Goal: Transaction & Acquisition: Purchase product/service

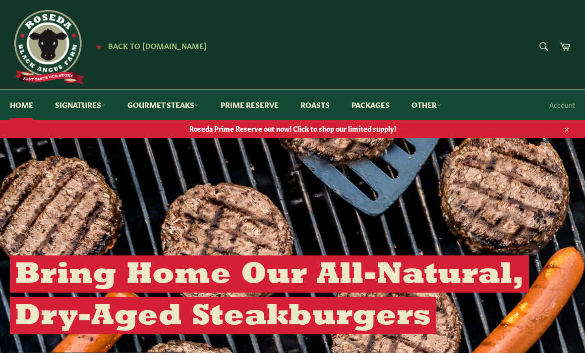
click at [96, 108] on link "Signatures" at bounding box center [80, 105] width 70 height 30
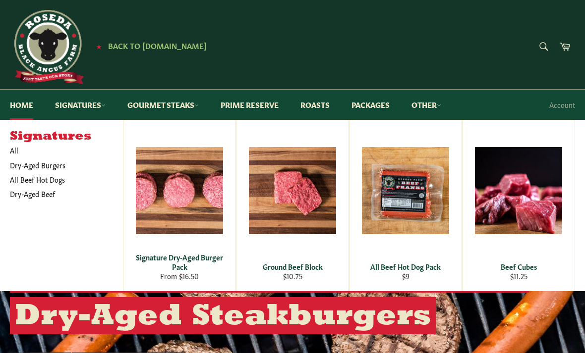
click at [544, 47] on form "Search Search" at bounding box center [543, 47] width 22 height 22
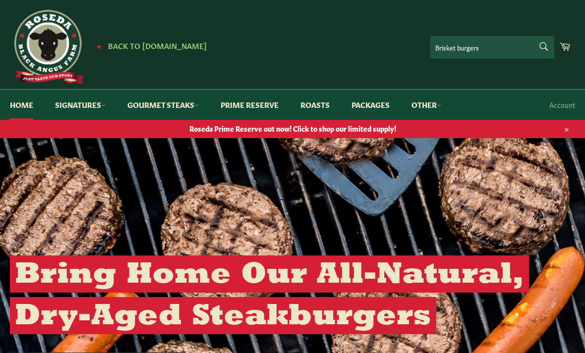
type input "Brisket burgers"
click at [543, 46] on button "Search" at bounding box center [543, 46] width 22 height 21
click at [262, 102] on link "Prime Reserve" at bounding box center [250, 105] width 78 height 30
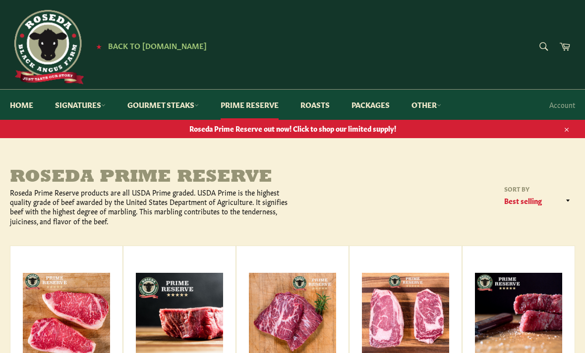
click at [375, 108] on link "Packages" at bounding box center [371, 105] width 58 height 30
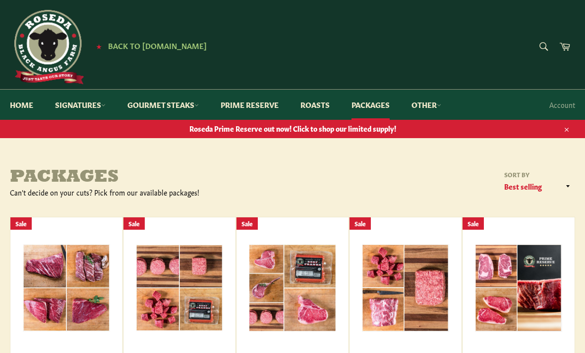
click at [99, 104] on link "Signatures" at bounding box center [80, 105] width 70 height 30
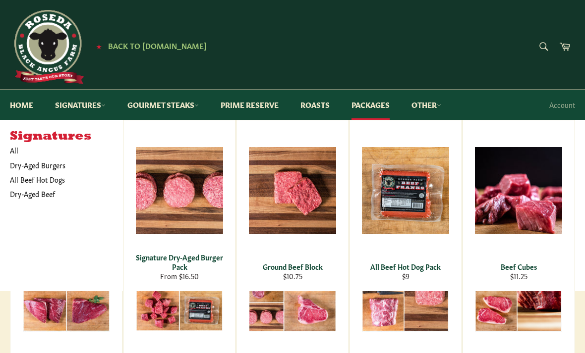
click at [51, 166] on link "Dry-Aged Burgers" at bounding box center [59, 165] width 108 height 14
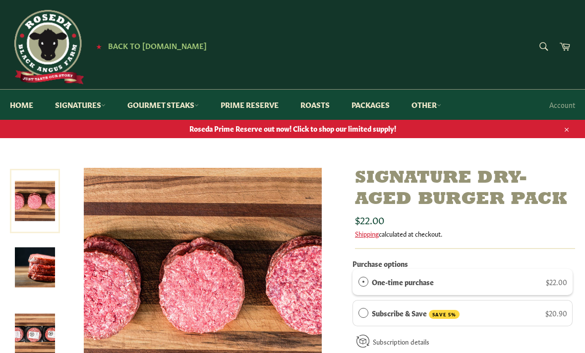
click at [108, 104] on link "Signatures" at bounding box center [80, 105] width 70 height 30
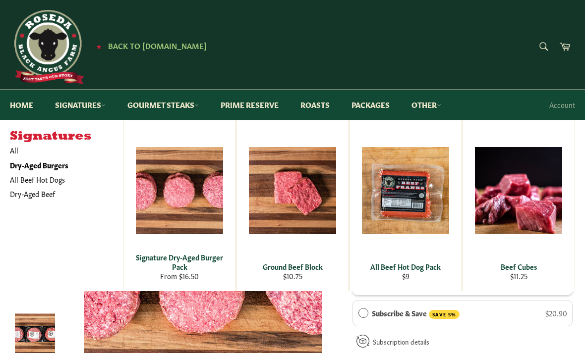
click at [180, 201] on span "View" at bounding box center [179, 206] width 63 height 25
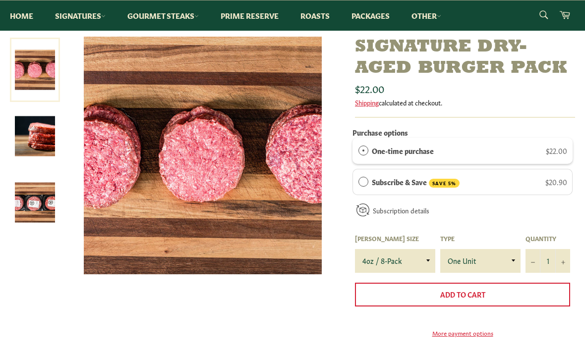
scroll to position [118, 0]
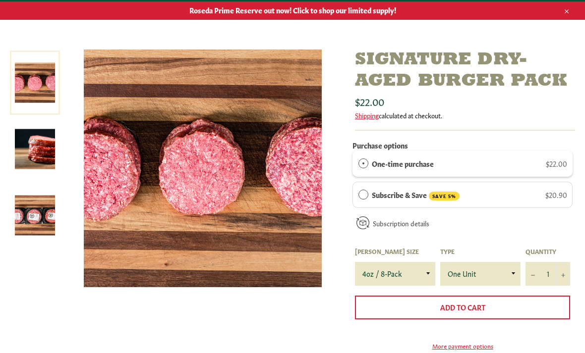
click at [37, 223] on img at bounding box center [35, 216] width 40 height 40
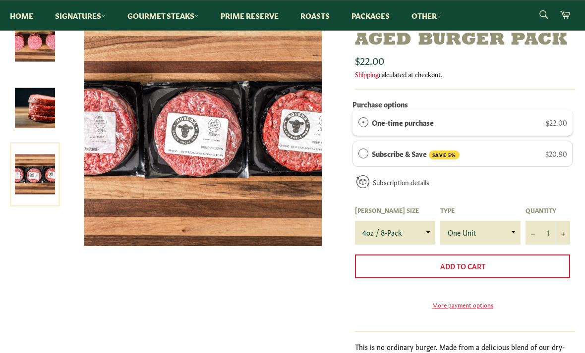
scroll to position [160, 0]
click at [425, 224] on select "4oz / 8-Pack 6oz / 4-Pack 8oz / 4-Pack" at bounding box center [395, 233] width 80 height 24
select select "6oz / 4-Pack"
